Goal: Task Accomplishment & Management: Complete application form

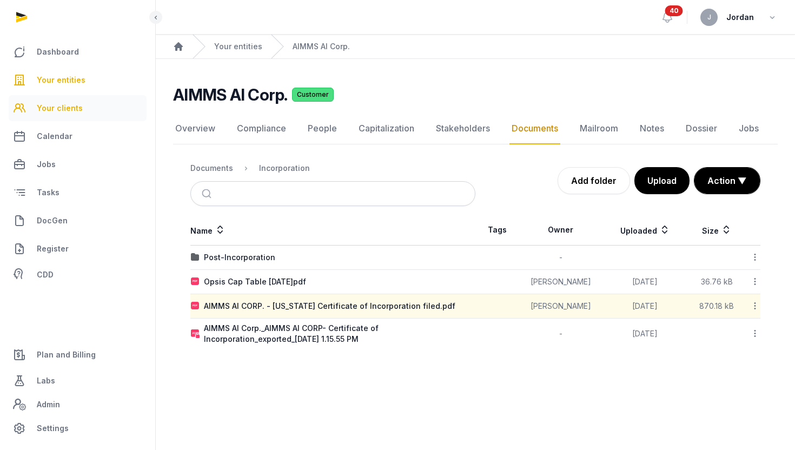
click at [51, 102] on span "Your clients" at bounding box center [60, 108] width 46 height 13
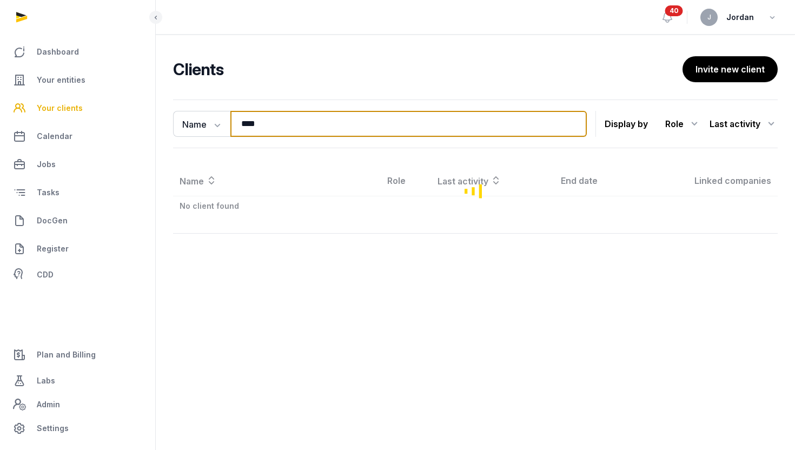
click at [280, 118] on input "****" at bounding box center [408, 124] width 356 height 26
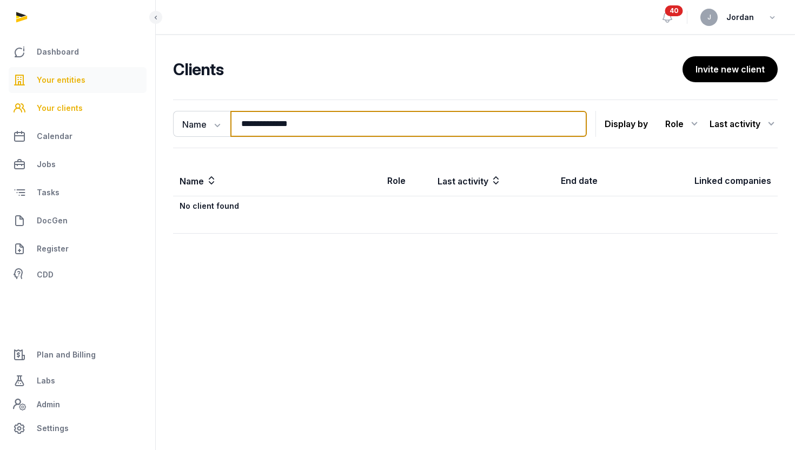
type input "**********"
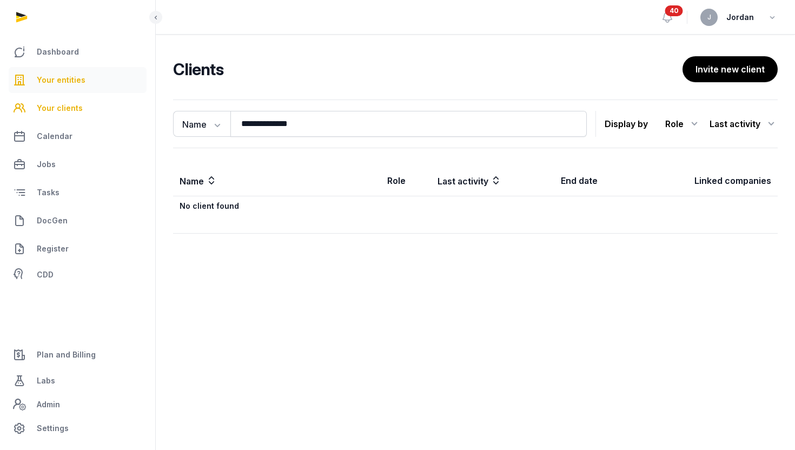
click at [91, 87] on link "Your entities" at bounding box center [78, 80] width 138 height 26
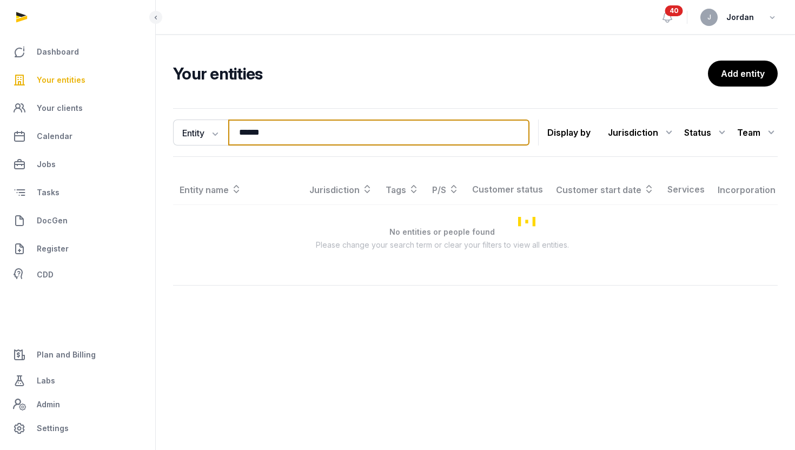
click at [264, 130] on input "*****" at bounding box center [378, 132] width 301 height 26
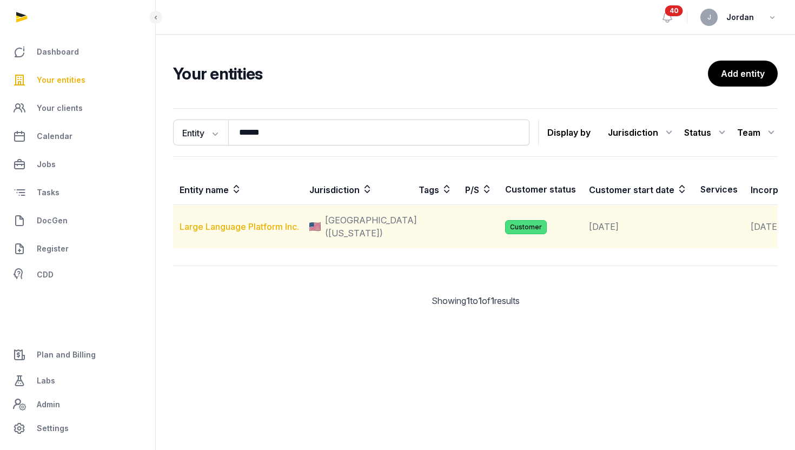
click at [237, 230] on link "Large Language Platform Inc." at bounding box center [238, 226] width 119 height 11
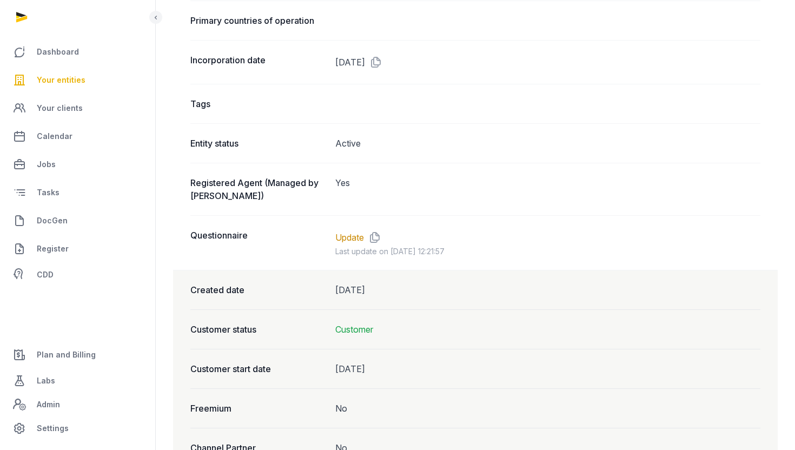
scroll to position [719, 0]
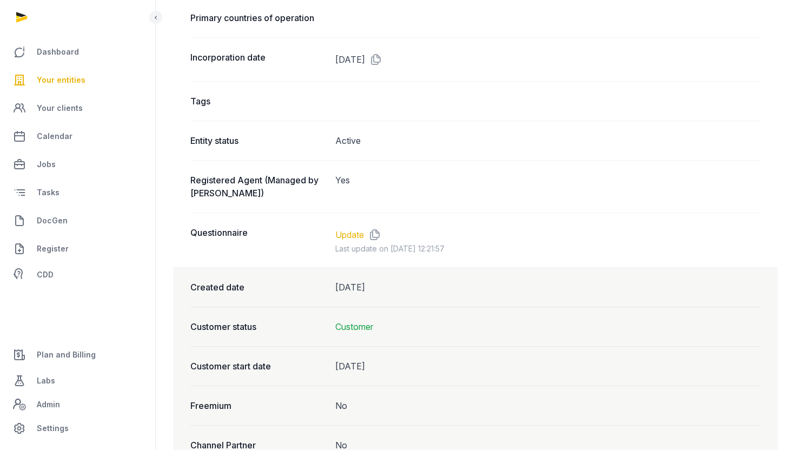
click at [345, 232] on link "Update" at bounding box center [349, 234] width 29 height 13
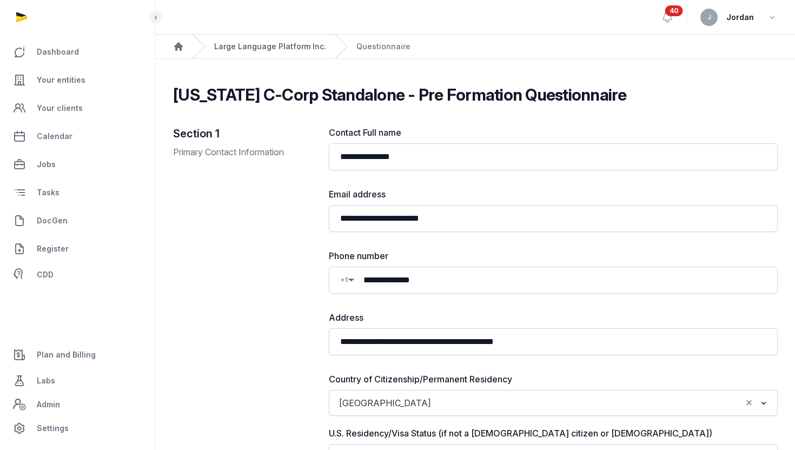
click at [314, 46] on link "Large Language Platform Inc." at bounding box center [270, 46] width 112 height 11
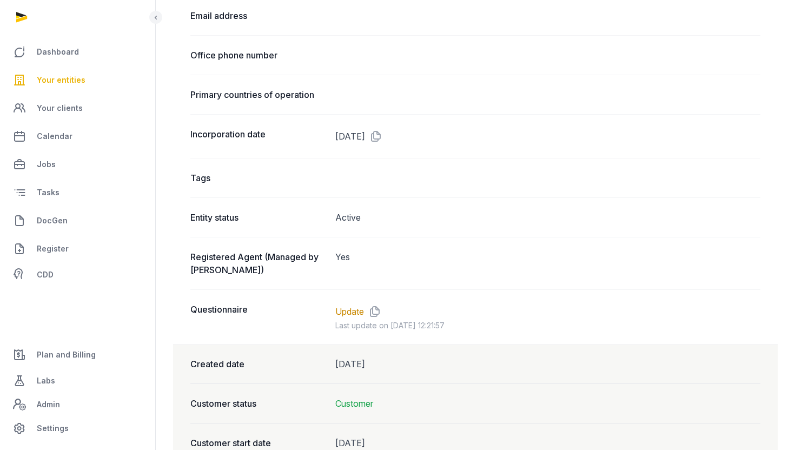
scroll to position [641, 0]
click at [346, 305] on link "Update" at bounding box center [349, 311] width 29 height 13
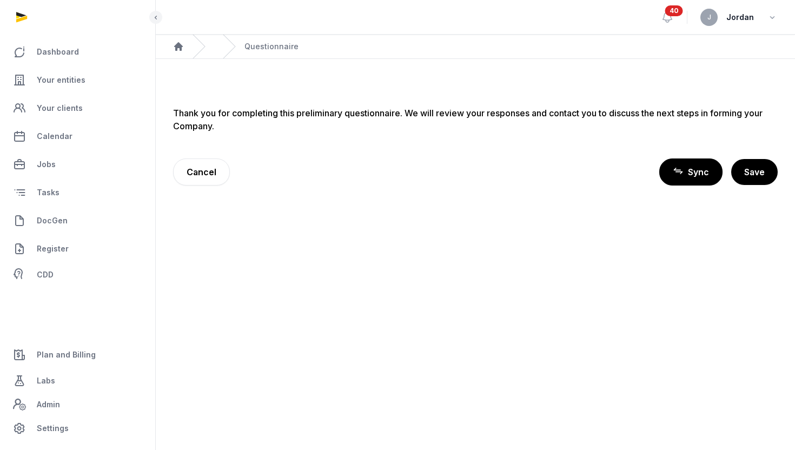
click at [700, 169] on span "Sync" at bounding box center [698, 171] width 21 height 13
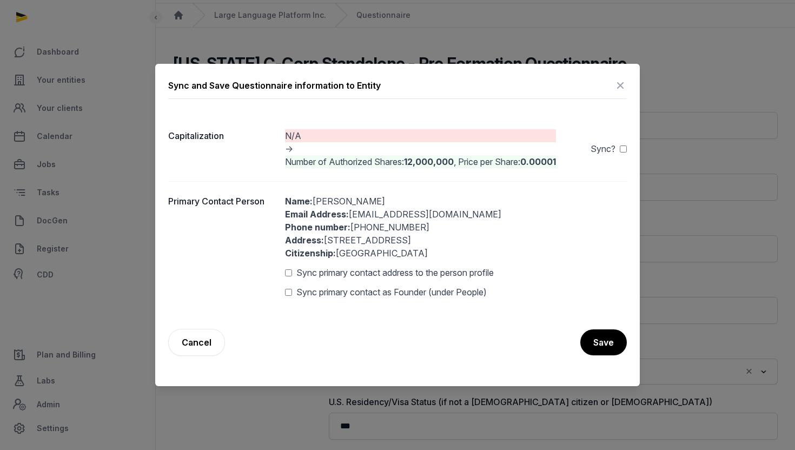
scroll to position [34, 0]
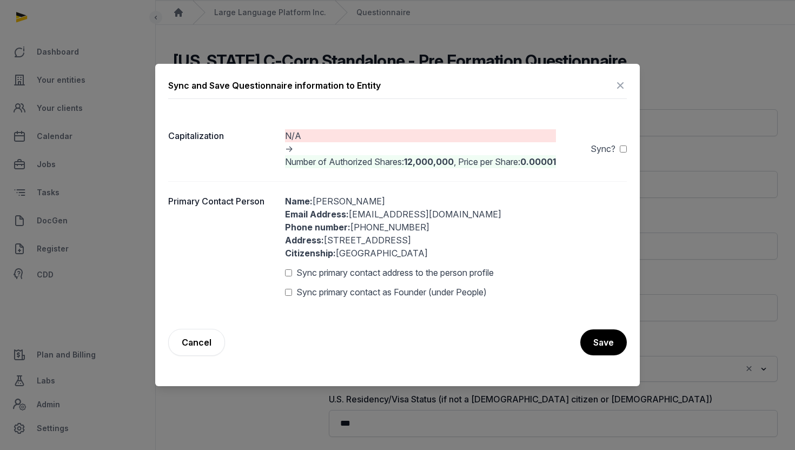
click at [349, 161] on div "Number of Authorized Shares: 12,000,000 , Price per Share: 0.00001" at bounding box center [420, 161] width 271 height 13
click at [292, 273] on div "Sync primary contact address to the person profile" at bounding box center [456, 272] width 342 height 13
click at [630, 148] on div "Sync and Save Questionnaire information to Entity Capitalization N/A -> Number …" at bounding box center [397, 225] width 484 height 322
click at [588, 336] on button "Save" at bounding box center [603, 342] width 48 height 27
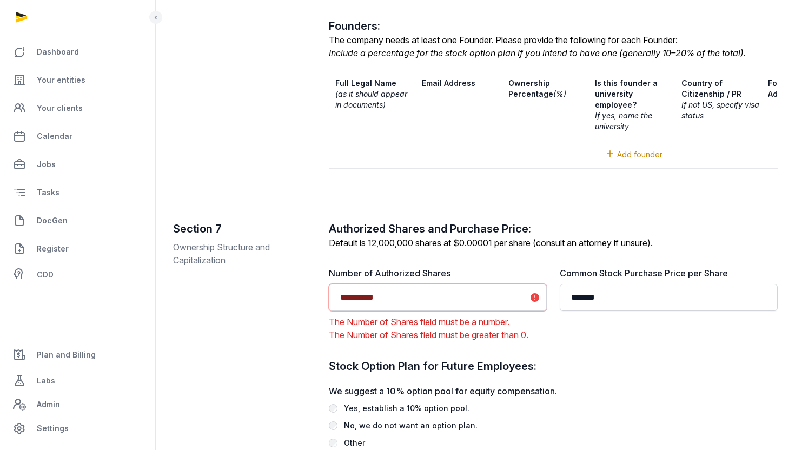
scroll to position [1698, 0]
click at [370, 284] on input "**********" at bounding box center [438, 297] width 218 height 27
click at [350, 284] on input "*********" at bounding box center [438, 297] width 218 height 27
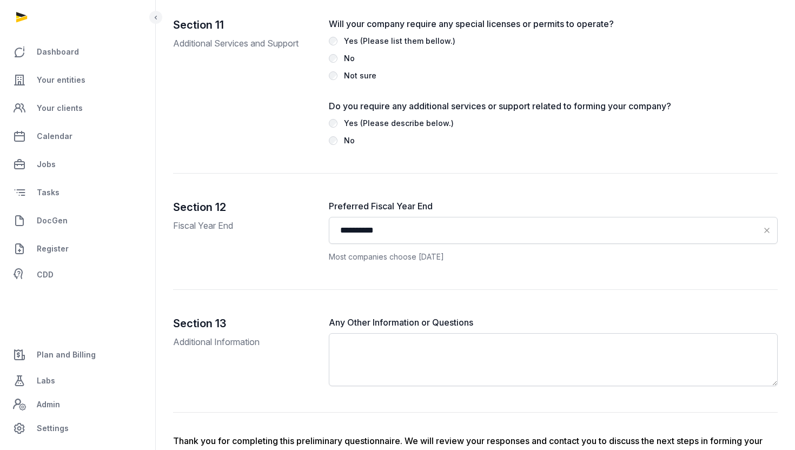
scroll to position [2857, 0]
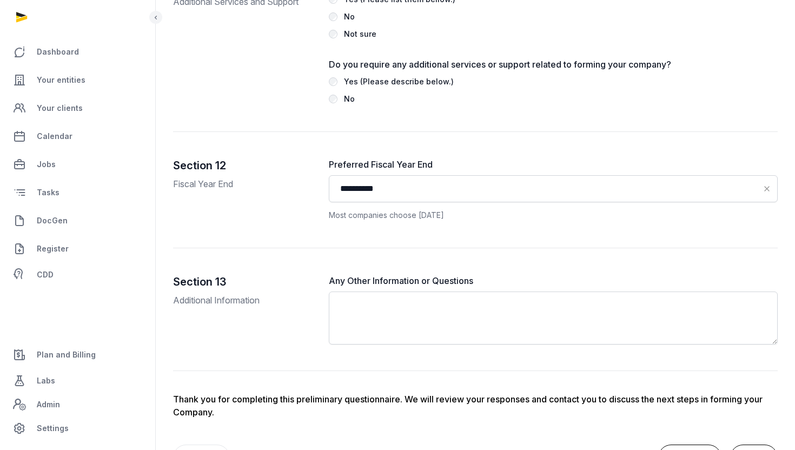
type input "********"
click at [746, 444] on button "Save" at bounding box center [754, 457] width 48 height 27
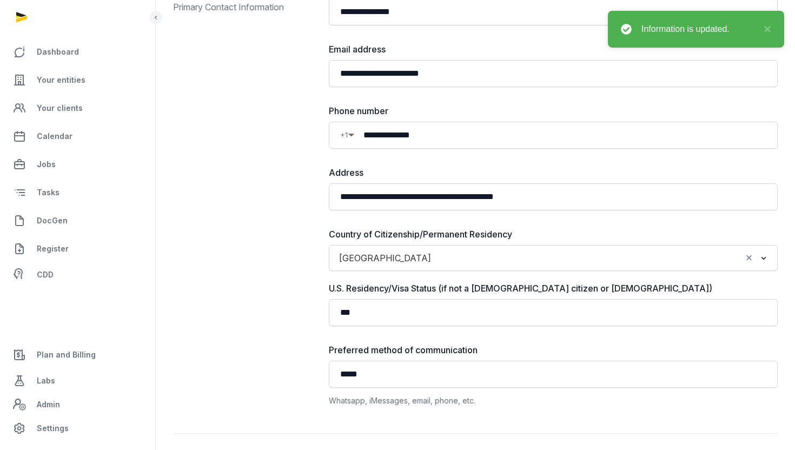
scroll to position [0, 0]
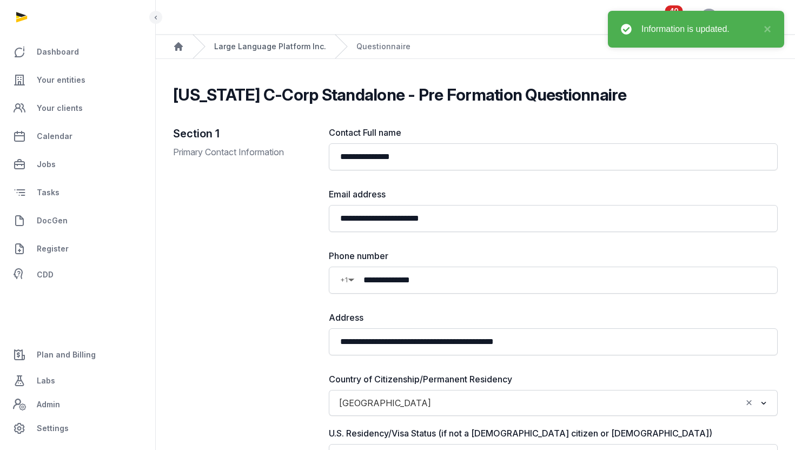
click at [247, 50] on link "Large Language Platform Inc." at bounding box center [270, 46] width 112 height 11
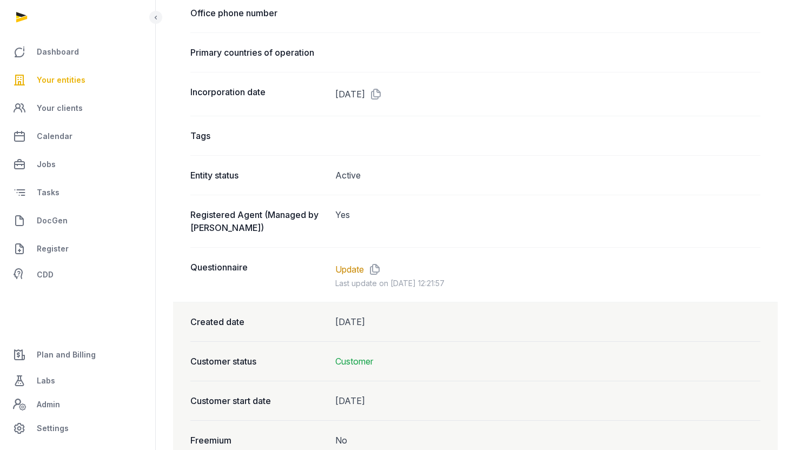
scroll to position [733, 0]
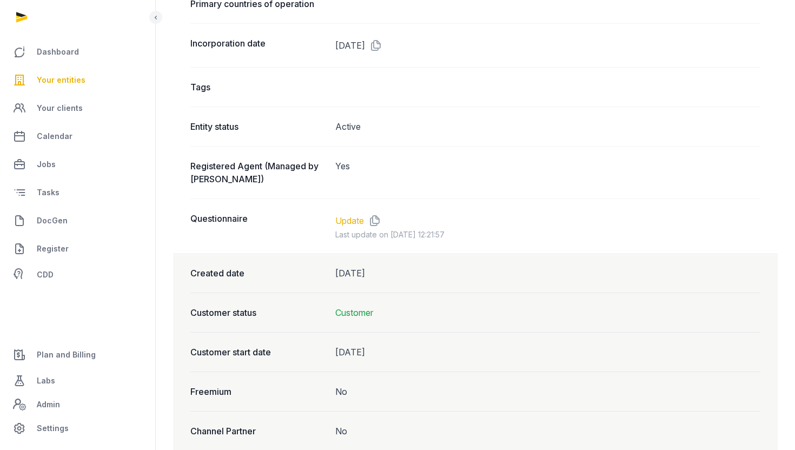
click at [350, 218] on link "Update" at bounding box center [349, 220] width 29 height 13
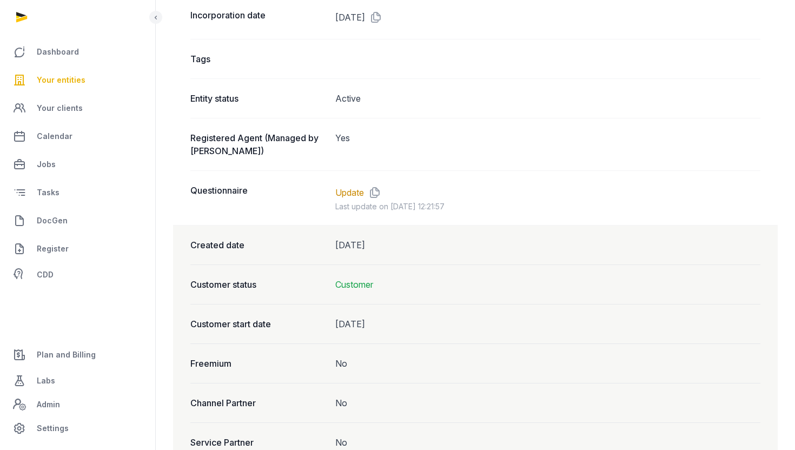
scroll to position [761, 0]
click at [350, 190] on link "Update" at bounding box center [349, 191] width 29 height 13
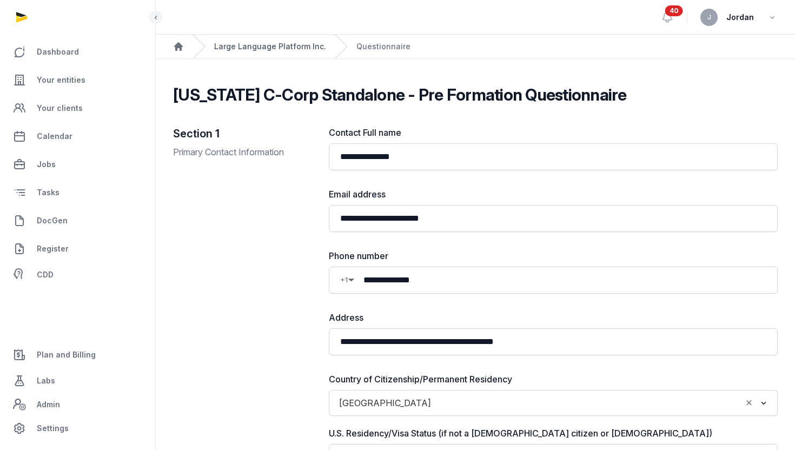
click at [251, 51] on link "Large Language Platform Inc." at bounding box center [270, 46] width 112 height 11
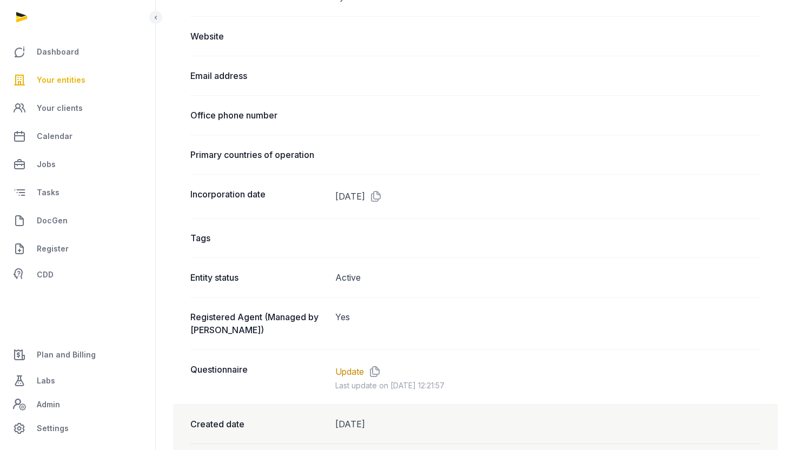
scroll to position [582, 0]
click at [360, 368] on link "Update" at bounding box center [349, 370] width 29 height 13
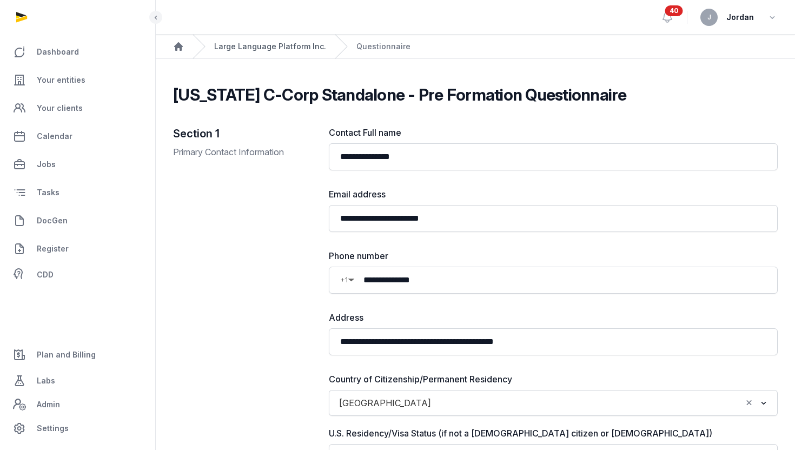
click at [303, 48] on link "Large Language Platform Inc." at bounding box center [270, 46] width 112 height 11
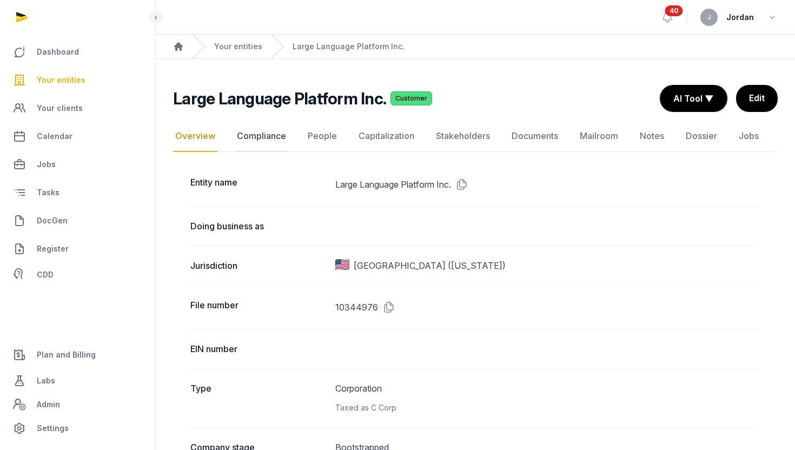
click at [242, 135] on link "Compliance" at bounding box center [262, 136] width 54 height 31
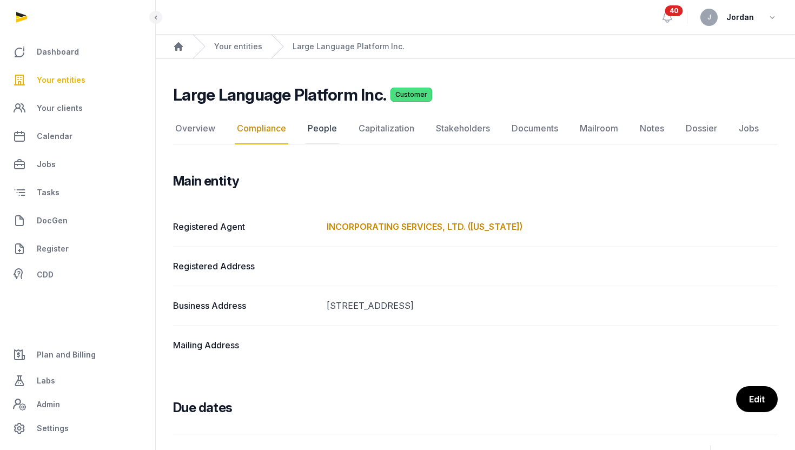
click at [333, 133] on link "People" at bounding box center [322, 128] width 34 height 31
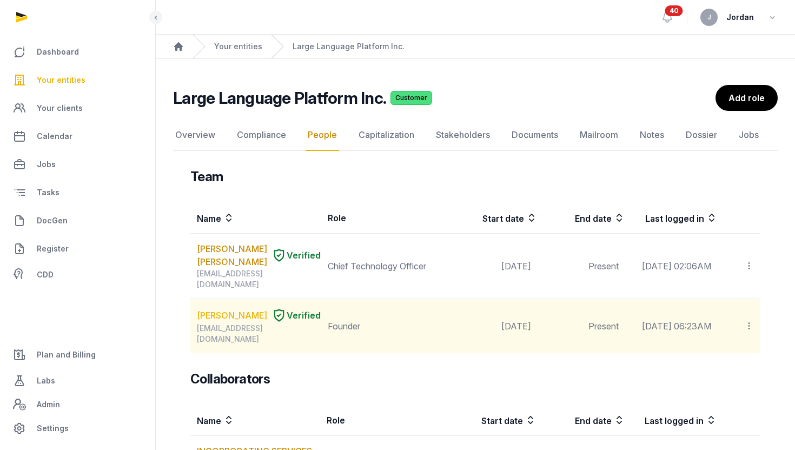
click at [212, 317] on link "GAGANDEEP SINGH" at bounding box center [232, 315] width 70 height 13
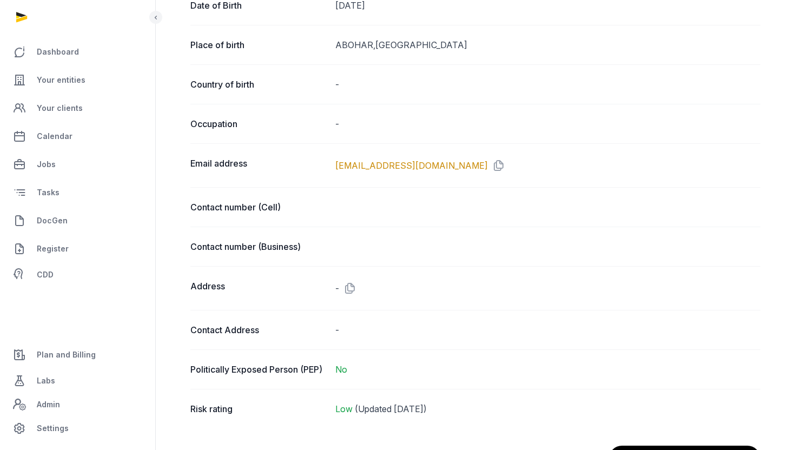
scroll to position [534, 0]
click at [488, 162] on icon at bounding box center [496, 164] width 17 height 17
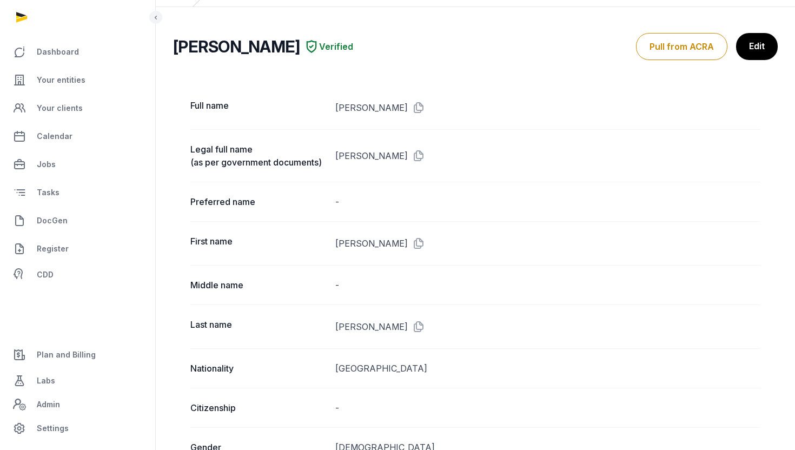
scroll to position [0, 0]
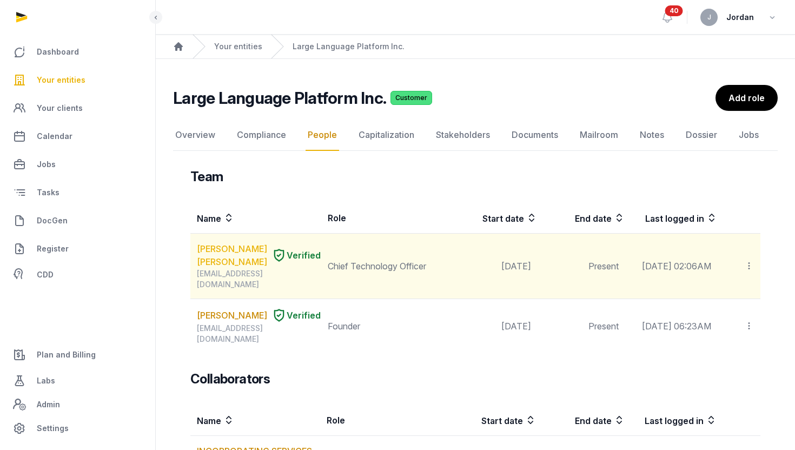
click at [211, 263] on link "MICHAEL Christian SLEZAK" at bounding box center [232, 255] width 70 height 26
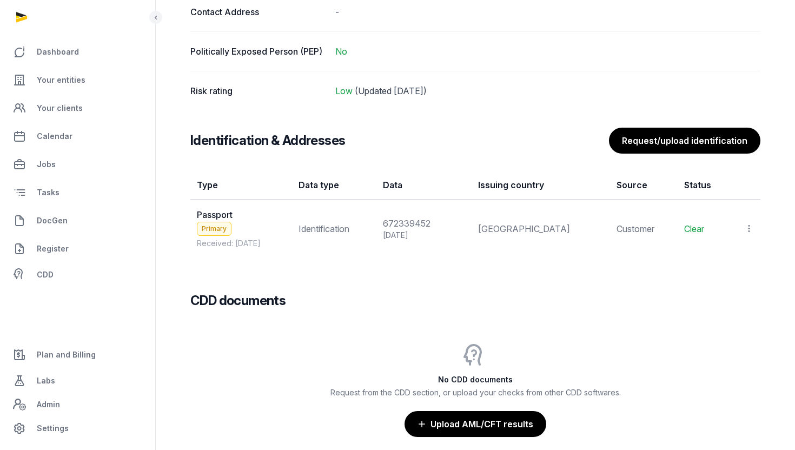
scroll to position [873, 0]
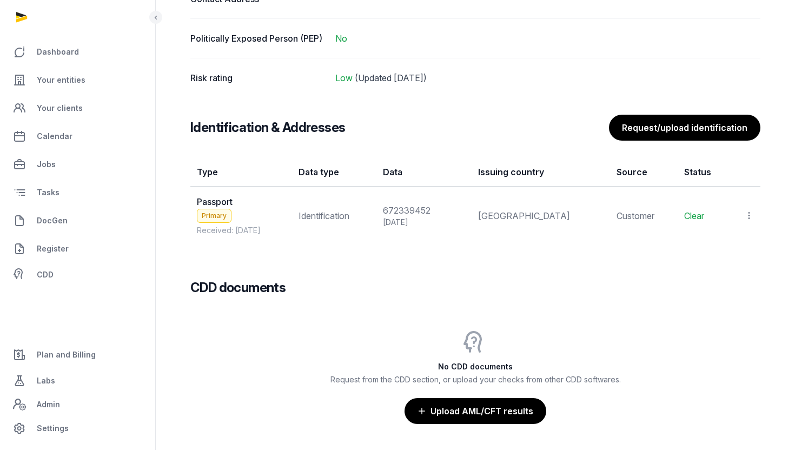
click at [752, 212] on icon at bounding box center [749, 215] width 10 height 11
click at [726, 242] on span "View" at bounding box center [732, 245] width 19 height 11
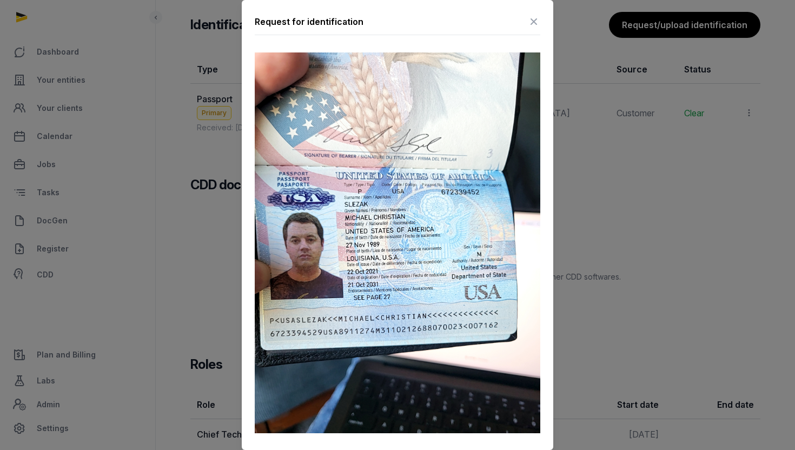
scroll to position [852, 0]
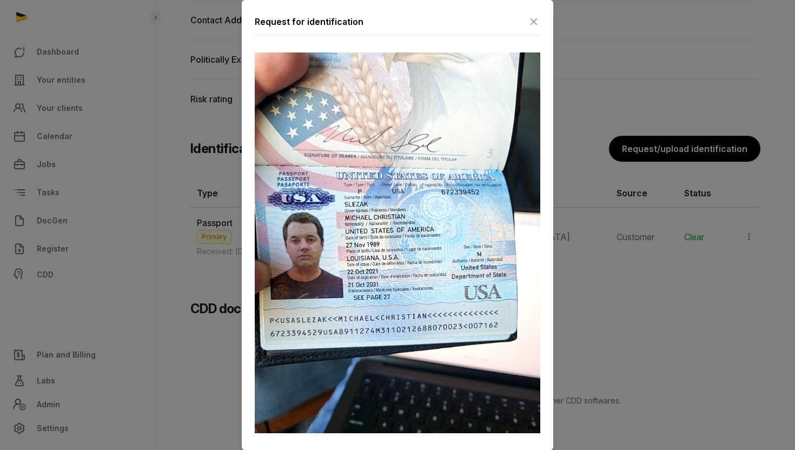
click at [533, 17] on icon at bounding box center [533, 21] width 13 height 17
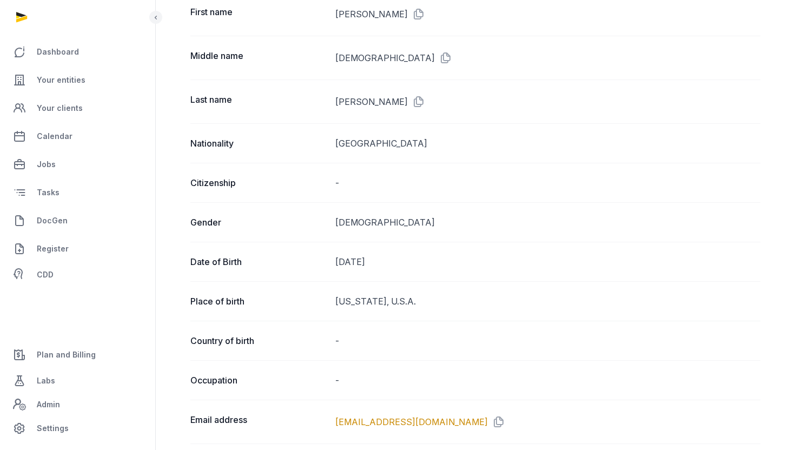
scroll to position [0, 0]
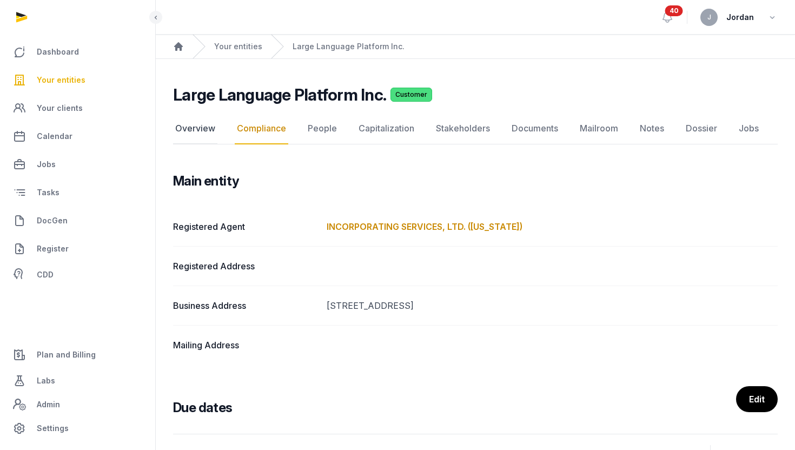
click at [206, 127] on link "Overview" at bounding box center [195, 128] width 44 height 31
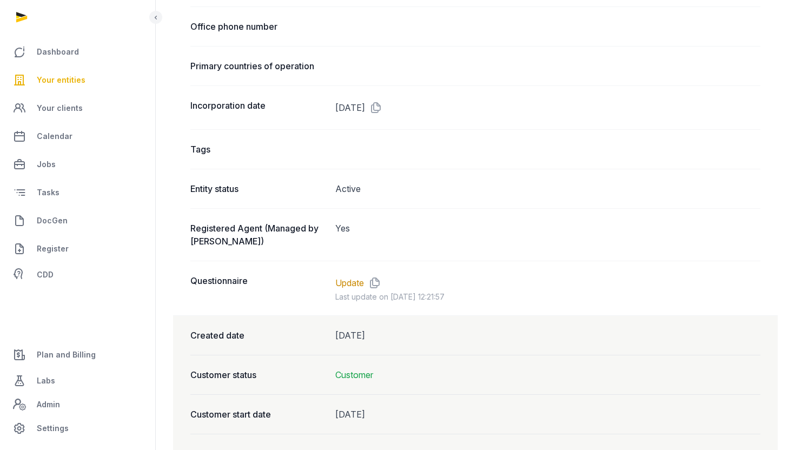
scroll to position [679, 0]
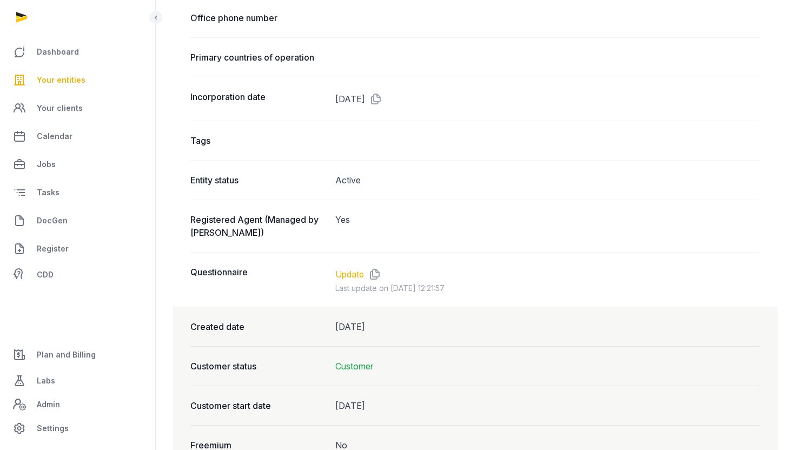
click at [348, 279] on link "Update" at bounding box center [349, 274] width 29 height 13
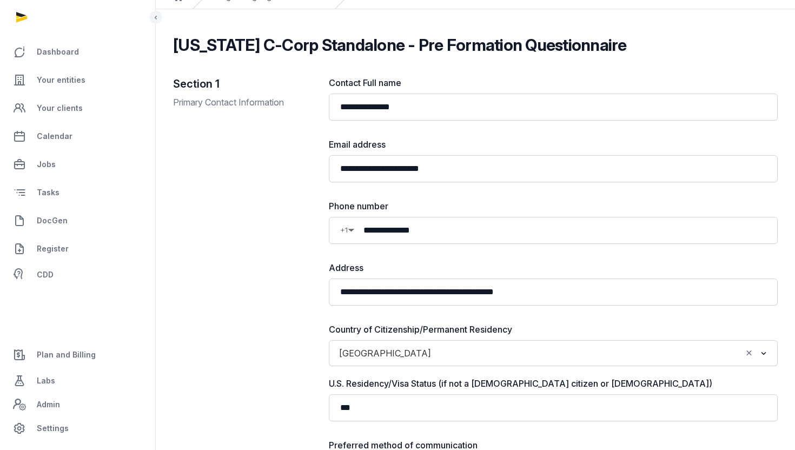
scroll to position [51, 0]
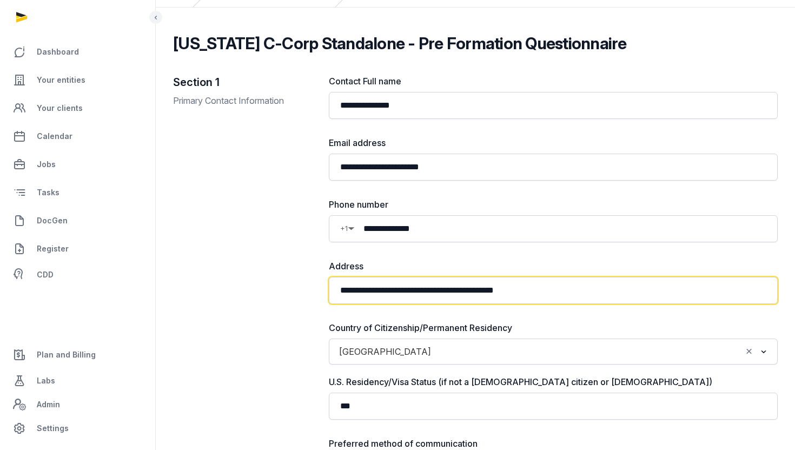
click at [414, 292] on input "**********" at bounding box center [553, 290] width 449 height 27
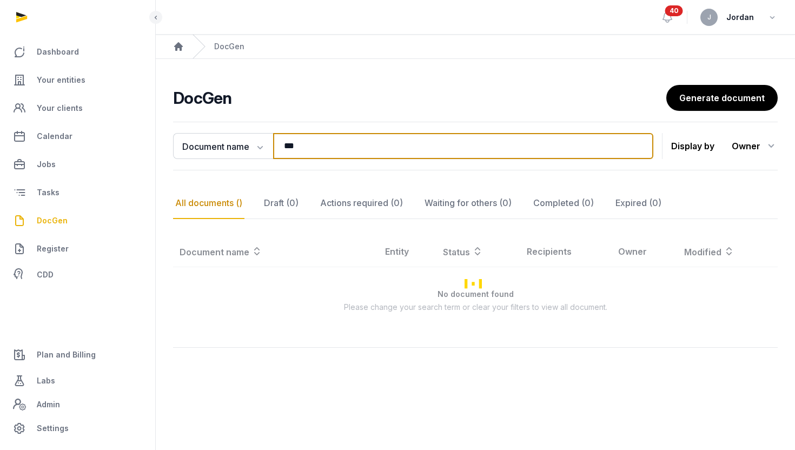
click at [310, 149] on input "***" at bounding box center [463, 146] width 380 height 26
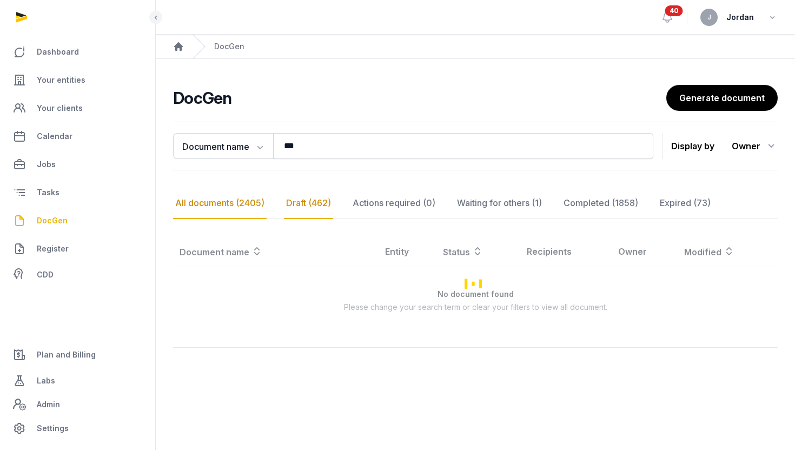
click at [284, 206] on div "Draft (462)" at bounding box center [308, 203] width 49 height 31
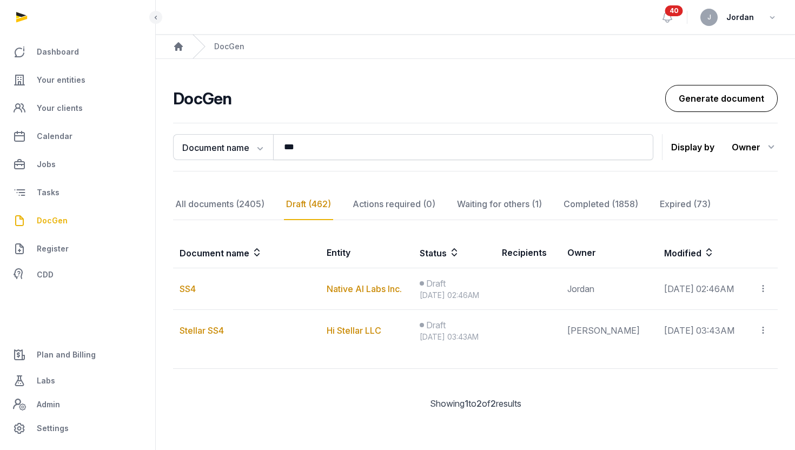
click at [716, 92] on link "Generate document" at bounding box center [721, 98] width 112 height 27
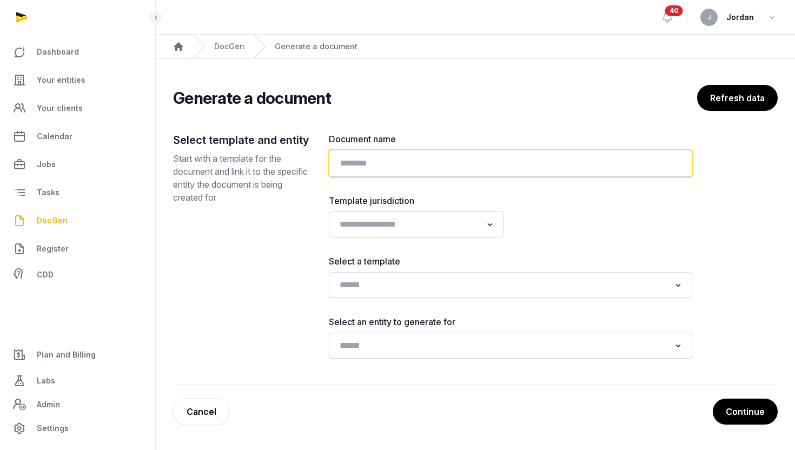
click at [441, 156] on input "text" at bounding box center [510, 163] width 363 height 27
type input "*"
type input "***"
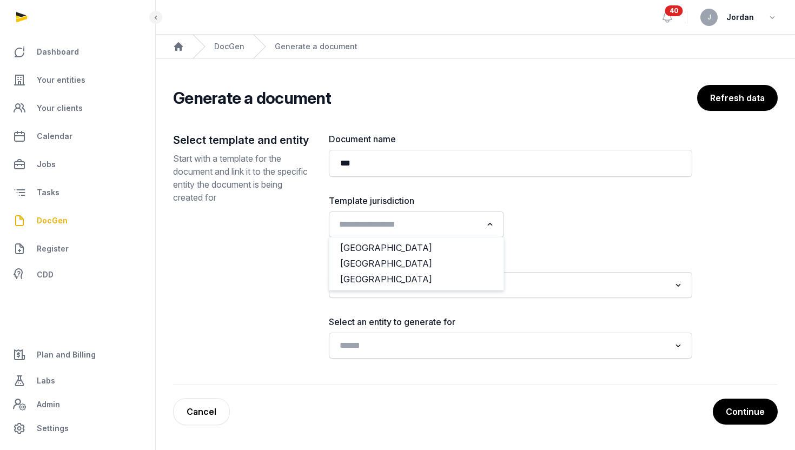
click at [462, 215] on div "Search for option" at bounding box center [408, 223] width 149 height 17
click at [411, 277] on li "USA" at bounding box center [416, 279] width 174 height 16
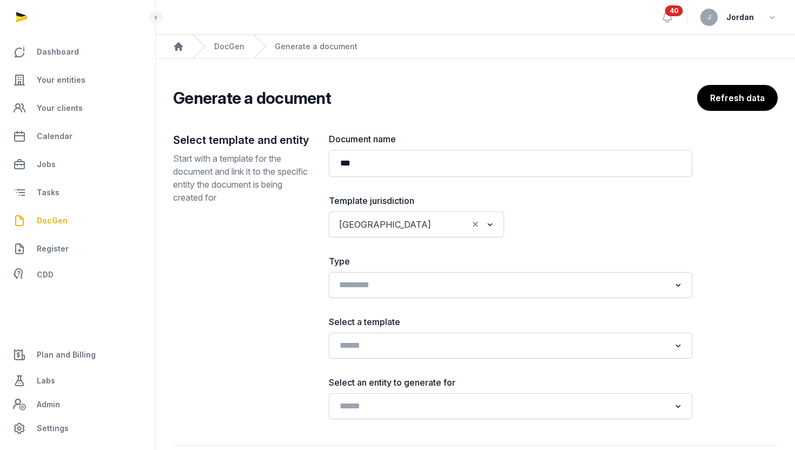
click at [411, 288] on input "Search for option" at bounding box center [502, 284] width 335 height 15
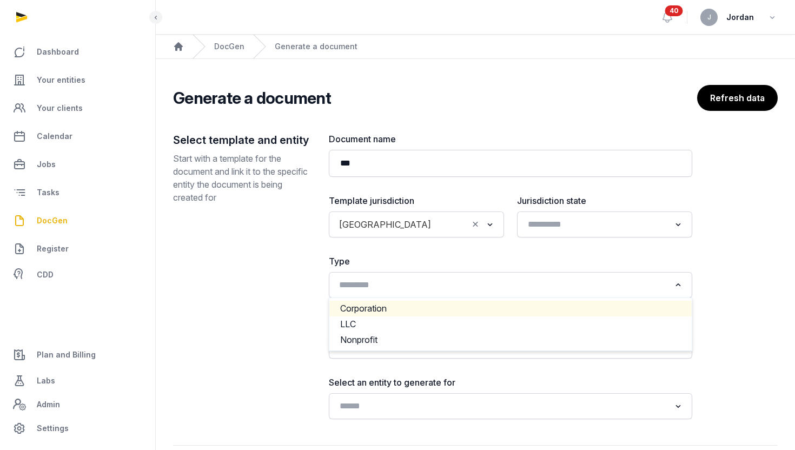
click at [409, 310] on li "Corporation" at bounding box center [510, 309] width 362 height 16
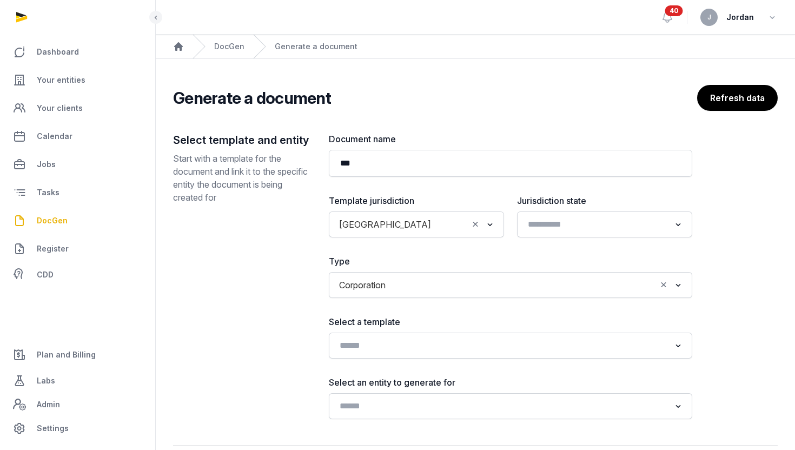
click at [406, 329] on div "Select a template Loading..." at bounding box center [510, 336] width 363 height 43
click at [406, 340] on input "Search for option" at bounding box center [502, 345] width 335 height 15
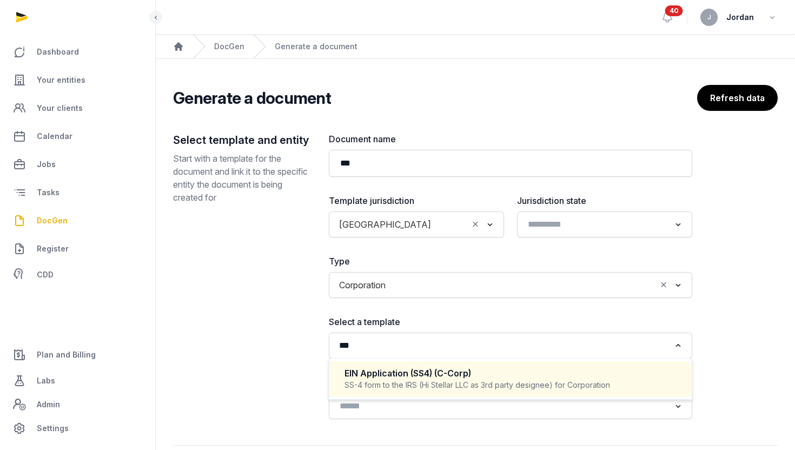
click at [423, 375] on div "EIN Application (SS4) (C-Corp)" at bounding box center [510, 373] width 332 height 12
type input "***"
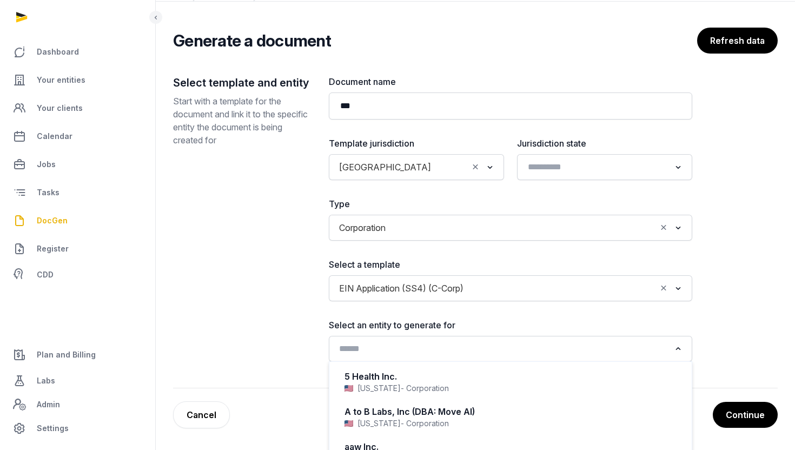
click at [430, 349] on input "Search for option" at bounding box center [502, 348] width 335 height 15
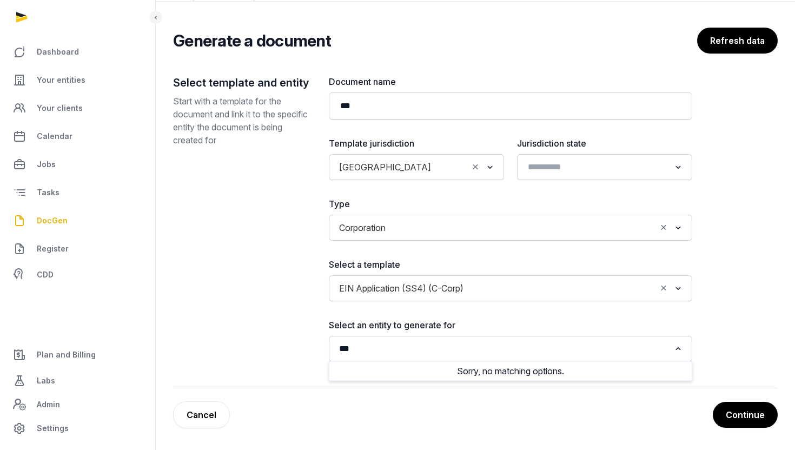
scroll to position [57, 0]
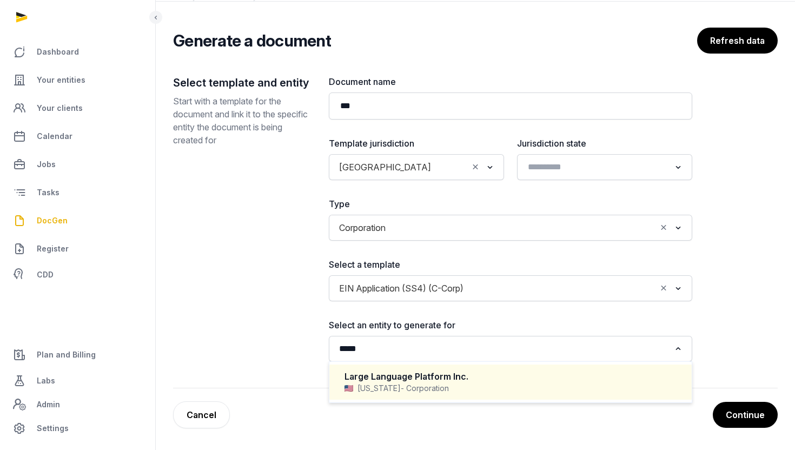
click at [430, 371] on div "Large Language Platform Inc." at bounding box center [510, 376] width 332 height 12
type input "*****"
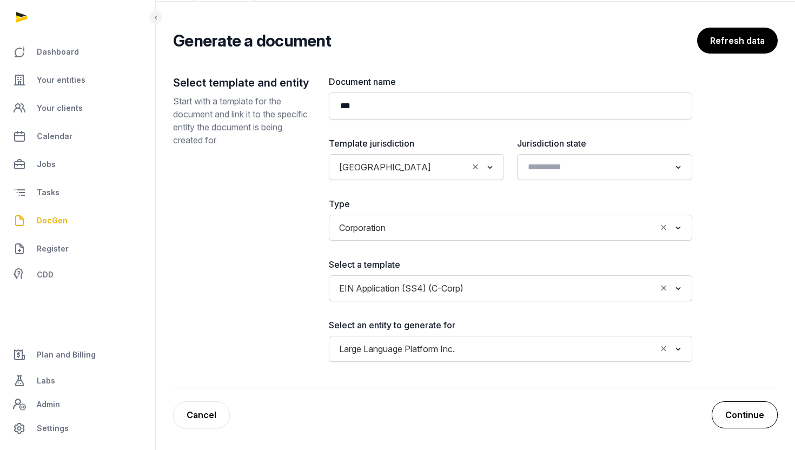
click at [741, 413] on button "Continue" at bounding box center [745, 414] width 66 height 27
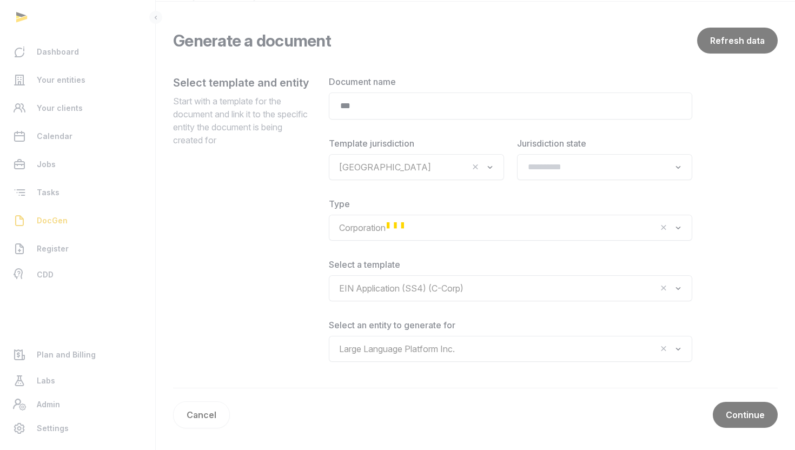
scroll to position [50, 0]
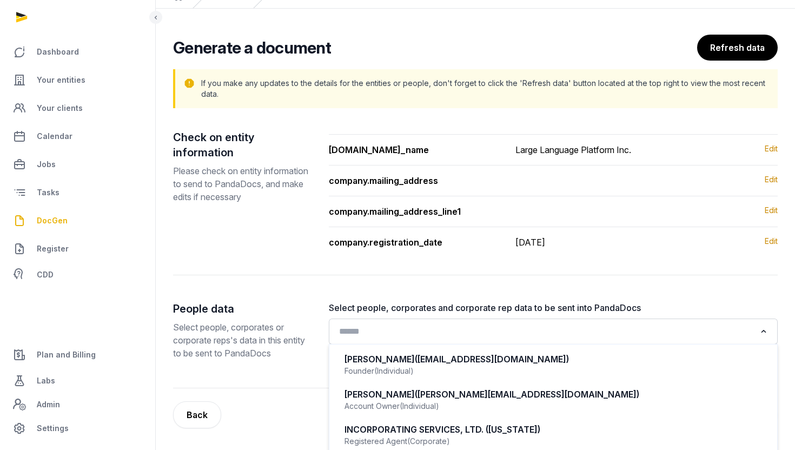
click at [536, 330] on input "Search for option" at bounding box center [545, 331] width 421 height 15
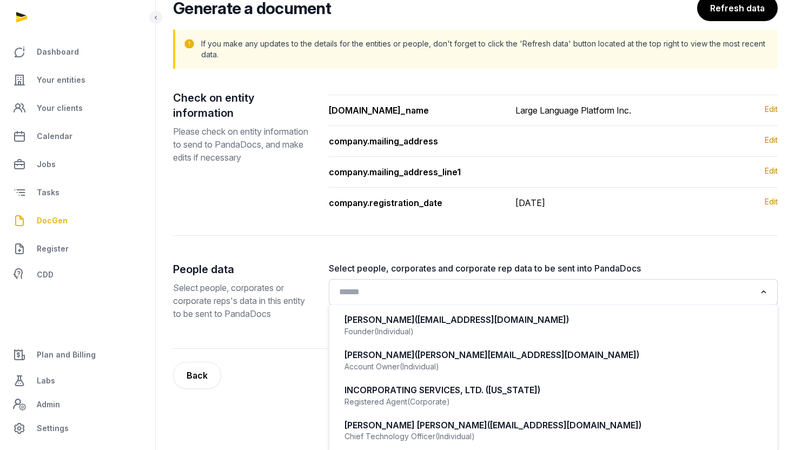
scroll to position [91, 0]
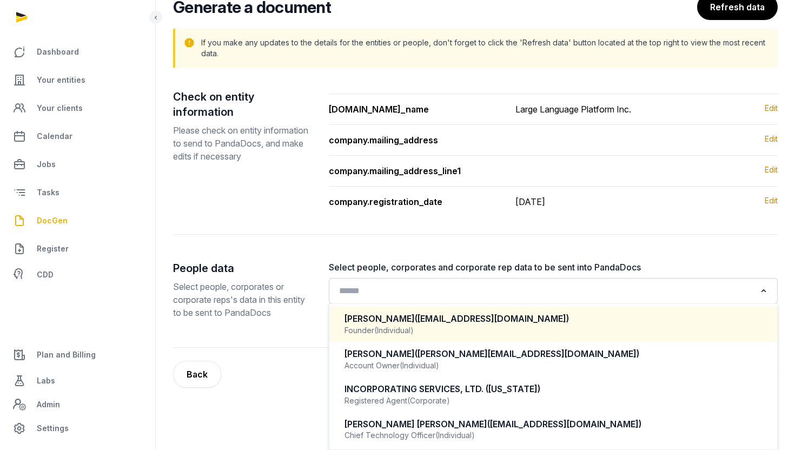
click at [517, 327] on div "Founder (Individual)" at bounding box center [553, 330] width 418 height 11
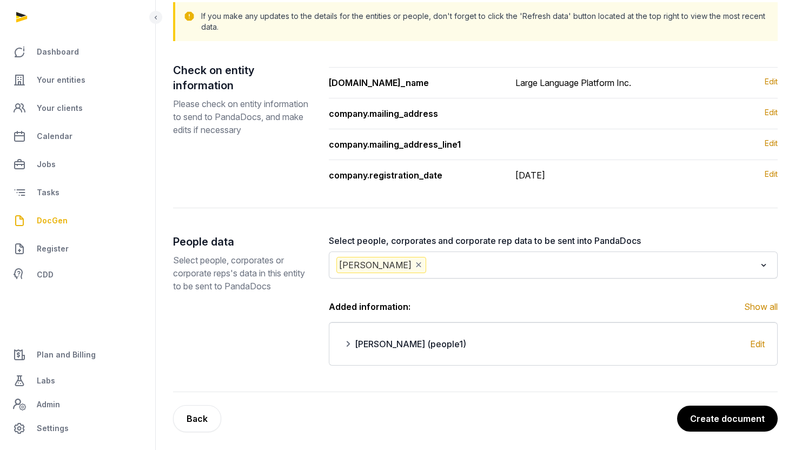
scroll to position [121, 0]
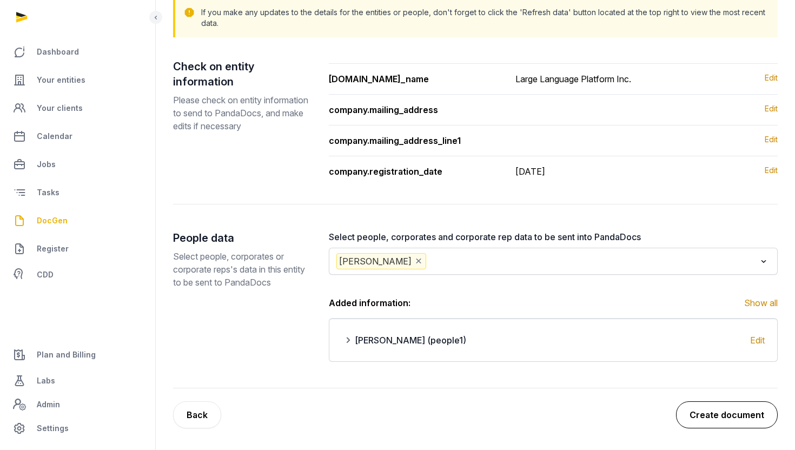
click at [709, 410] on button "Create document" at bounding box center [727, 414] width 102 height 27
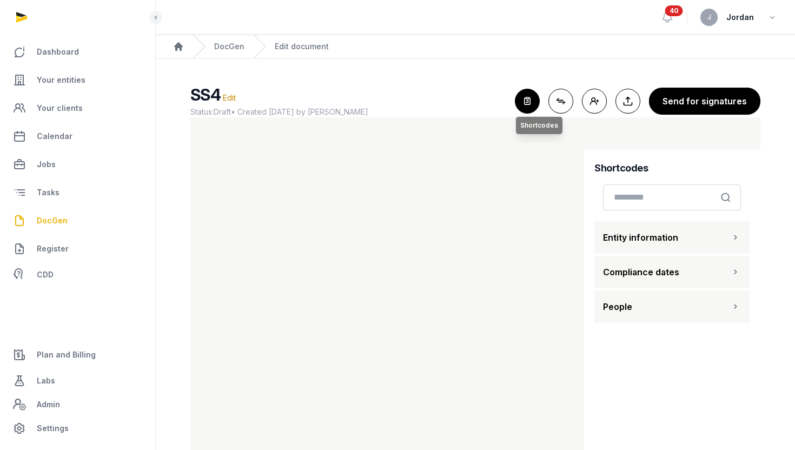
click at [527, 97] on icon "button" at bounding box center [527, 101] width 24 height 24
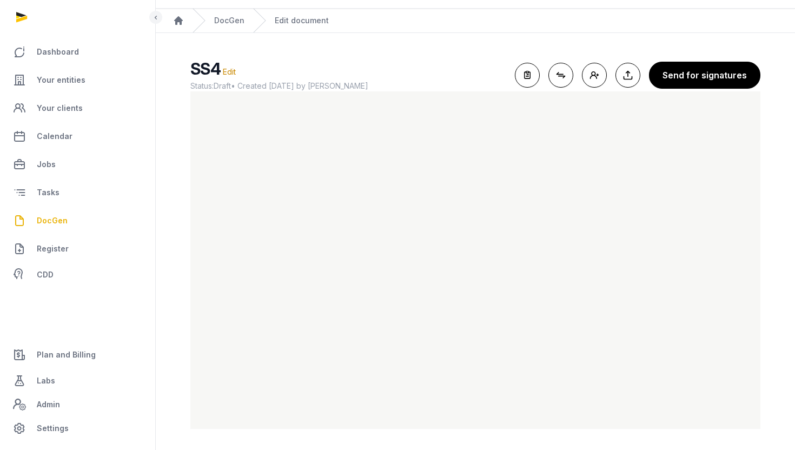
scroll to position [26, 0]
click at [440, 431] on main "SS4 Edit Status: Draft • Created 2025-09-29 by Jordan For optimal experience, p…" at bounding box center [475, 240] width 639 height 417
click at [81, 86] on span "Your entities" at bounding box center [61, 80] width 49 height 13
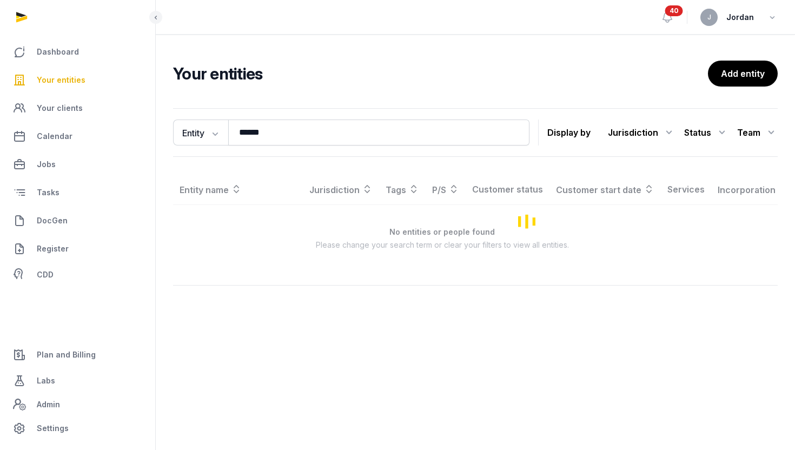
click at [75, 76] on span "Your entities" at bounding box center [61, 80] width 49 height 13
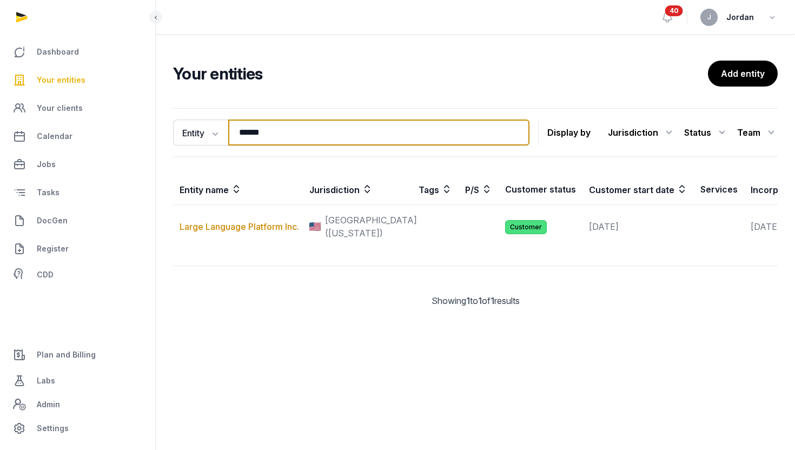
click at [251, 130] on input "*****" at bounding box center [378, 132] width 301 height 26
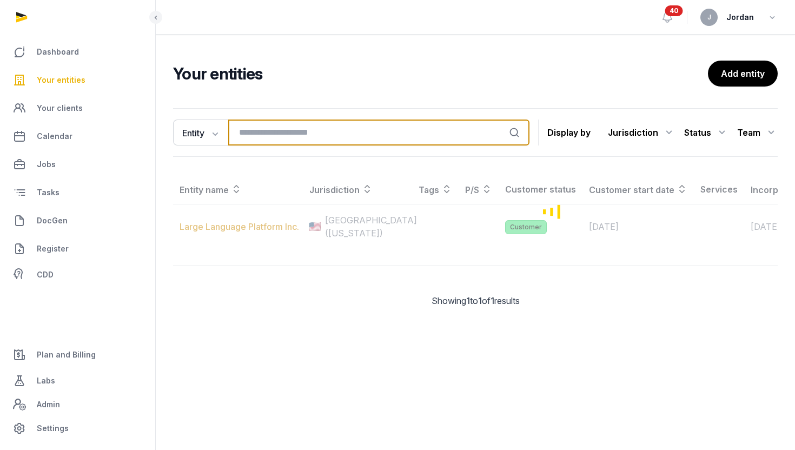
type input "*"
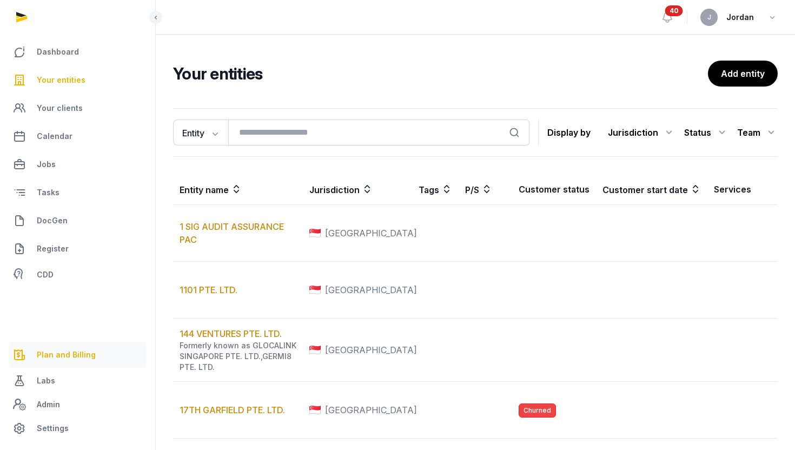
click at [63, 349] on span "Plan and Billing" at bounding box center [66, 354] width 59 height 13
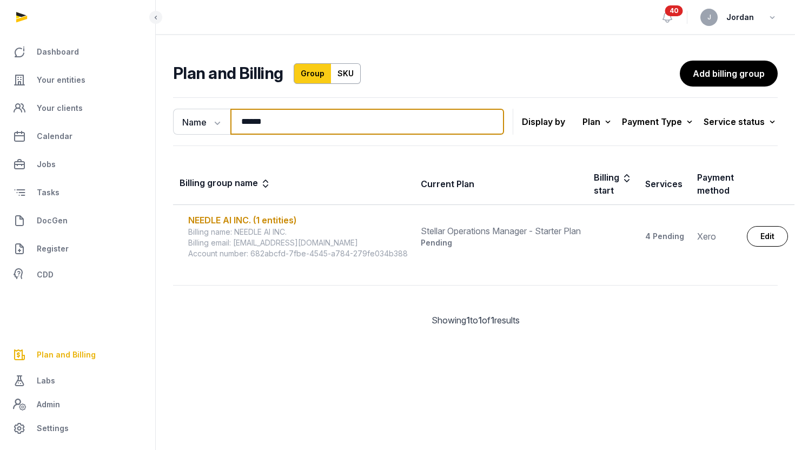
click at [342, 132] on input "******" at bounding box center [367, 122] width 274 height 26
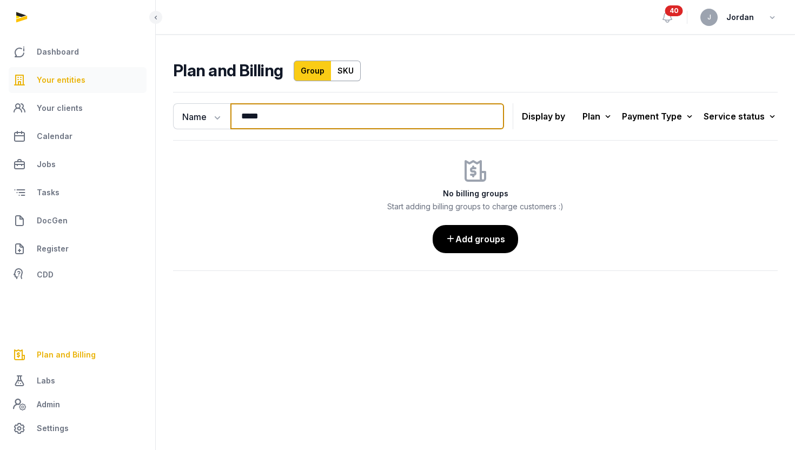
type input "*****"
click at [57, 72] on link "Your entities" at bounding box center [78, 80] width 138 height 26
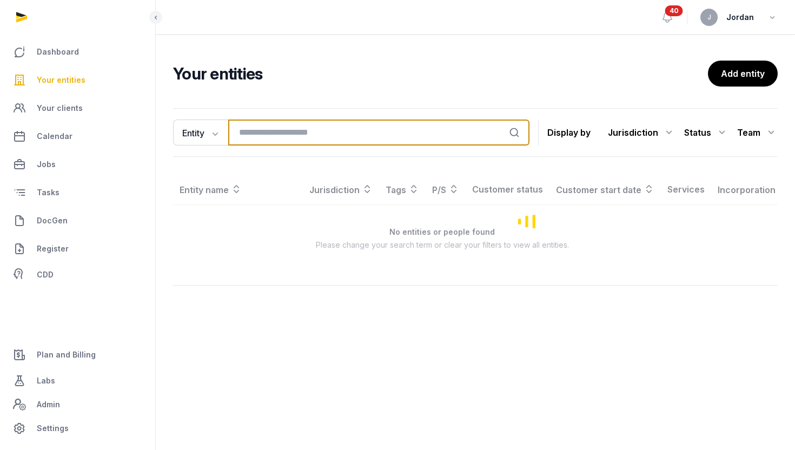
click at [329, 138] on input "search" at bounding box center [378, 132] width 301 height 26
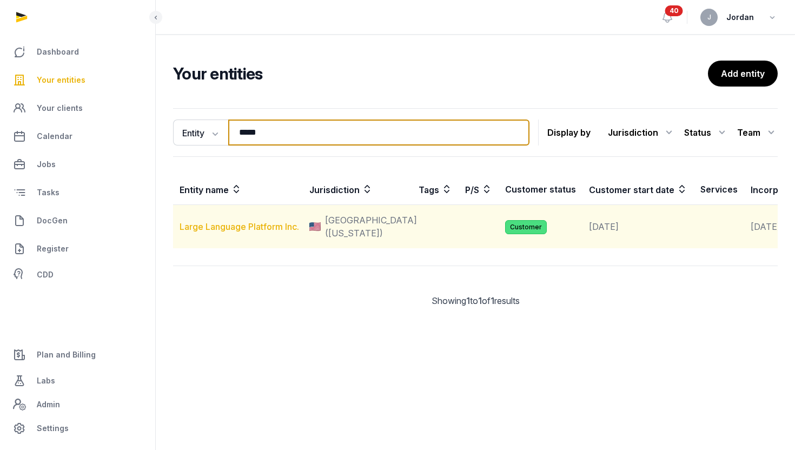
type input "*****"
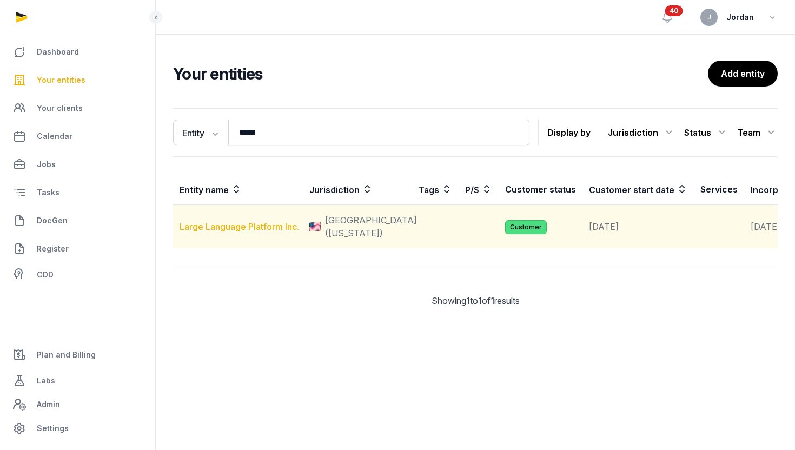
click at [231, 232] on link "Large Language Platform Inc." at bounding box center [238, 226] width 119 height 11
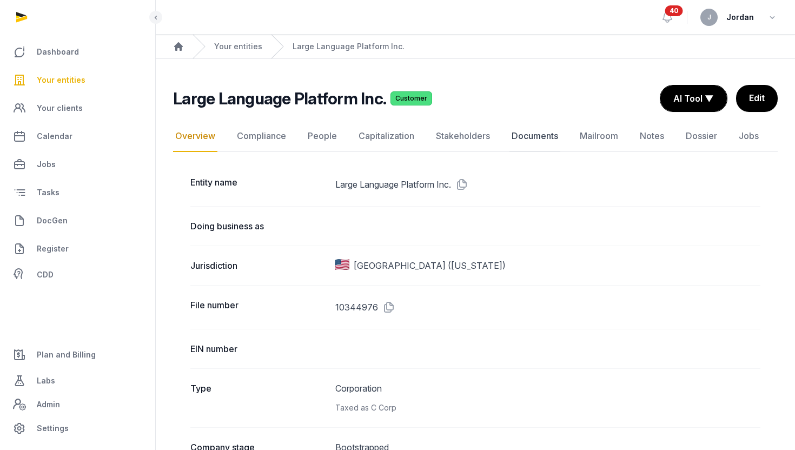
click at [537, 142] on link "Documents" at bounding box center [534, 136] width 51 height 31
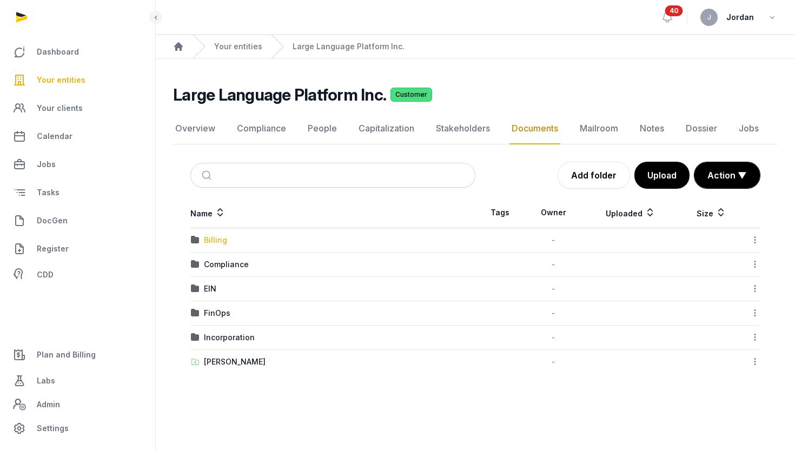
click at [207, 242] on div "Billing" at bounding box center [215, 240] width 23 height 11
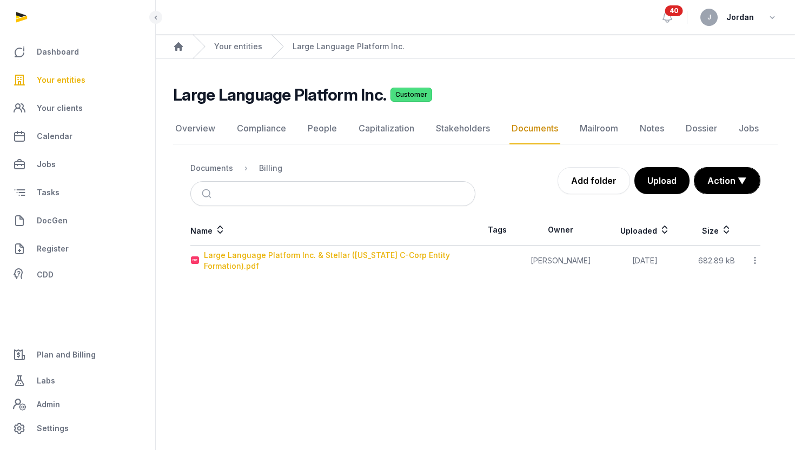
click at [215, 252] on div "Large Language Platform Inc. & Stellar (Delaware C-Corp Entity Formation).pdf" at bounding box center [339, 261] width 271 height 22
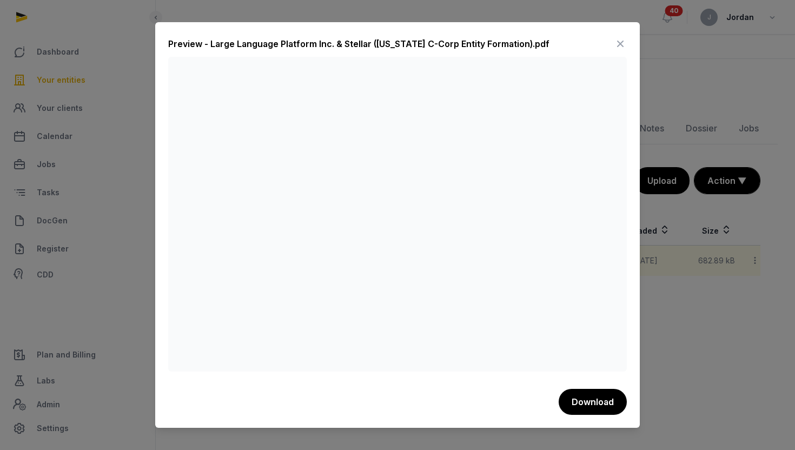
click at [624, 47] on icon at bounding box center [620, 43] width 13 height 17
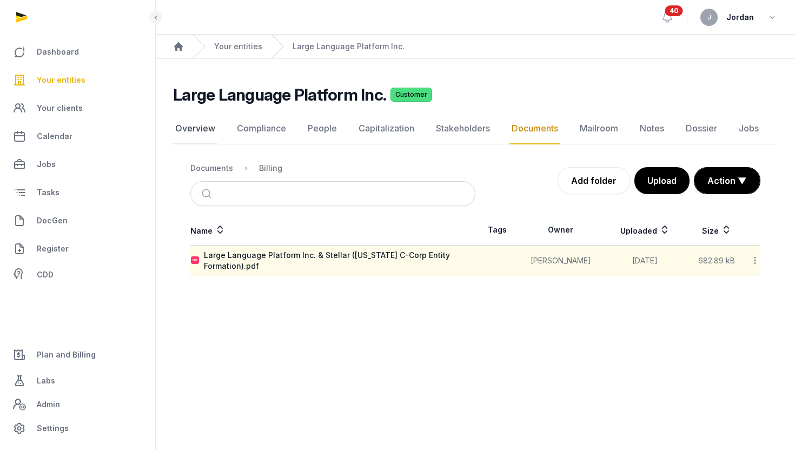
click at [204, 128] on link "Overview" at bounding box center [195, 128] width 44 height 31
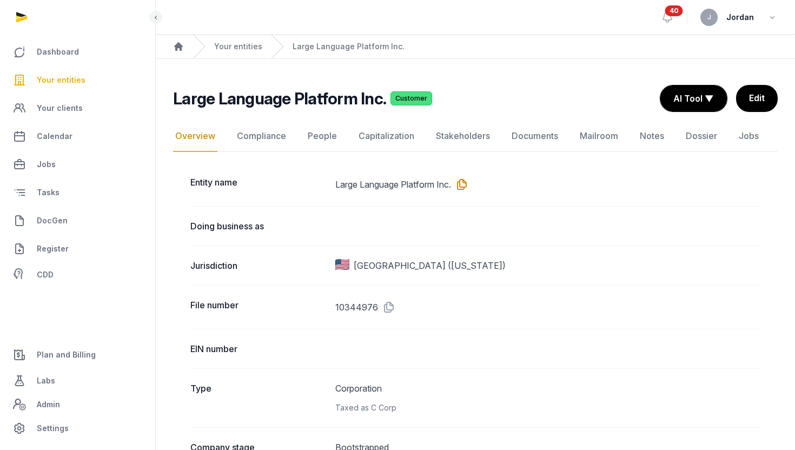
click at [467, 180] on icon at bounding box center [459, 184] width 17 height 17
